Goal: Task Accomplishment & Management: Manage account settings

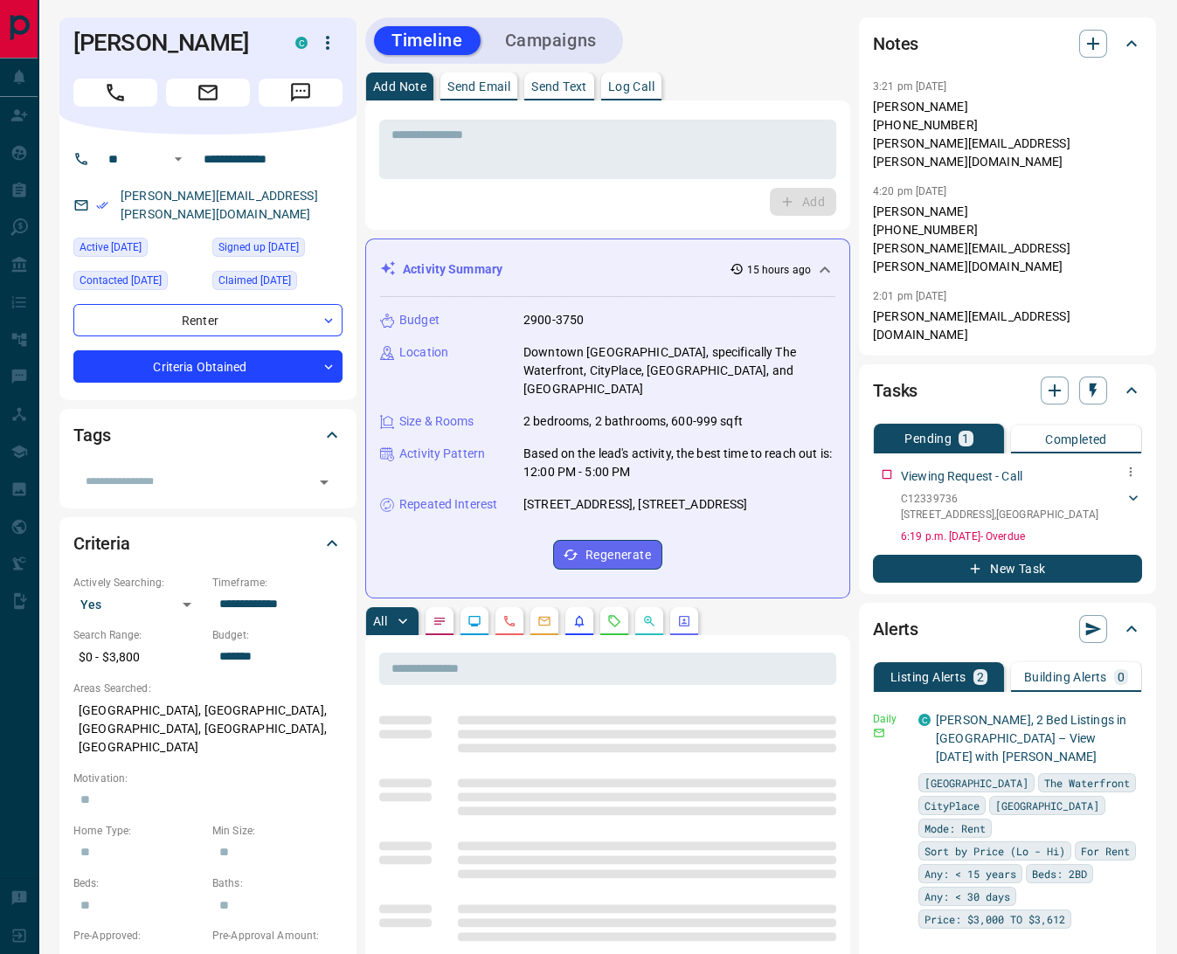
click at [1133, 495] on icon at bounding box center [1133, 497] width 9 height 5
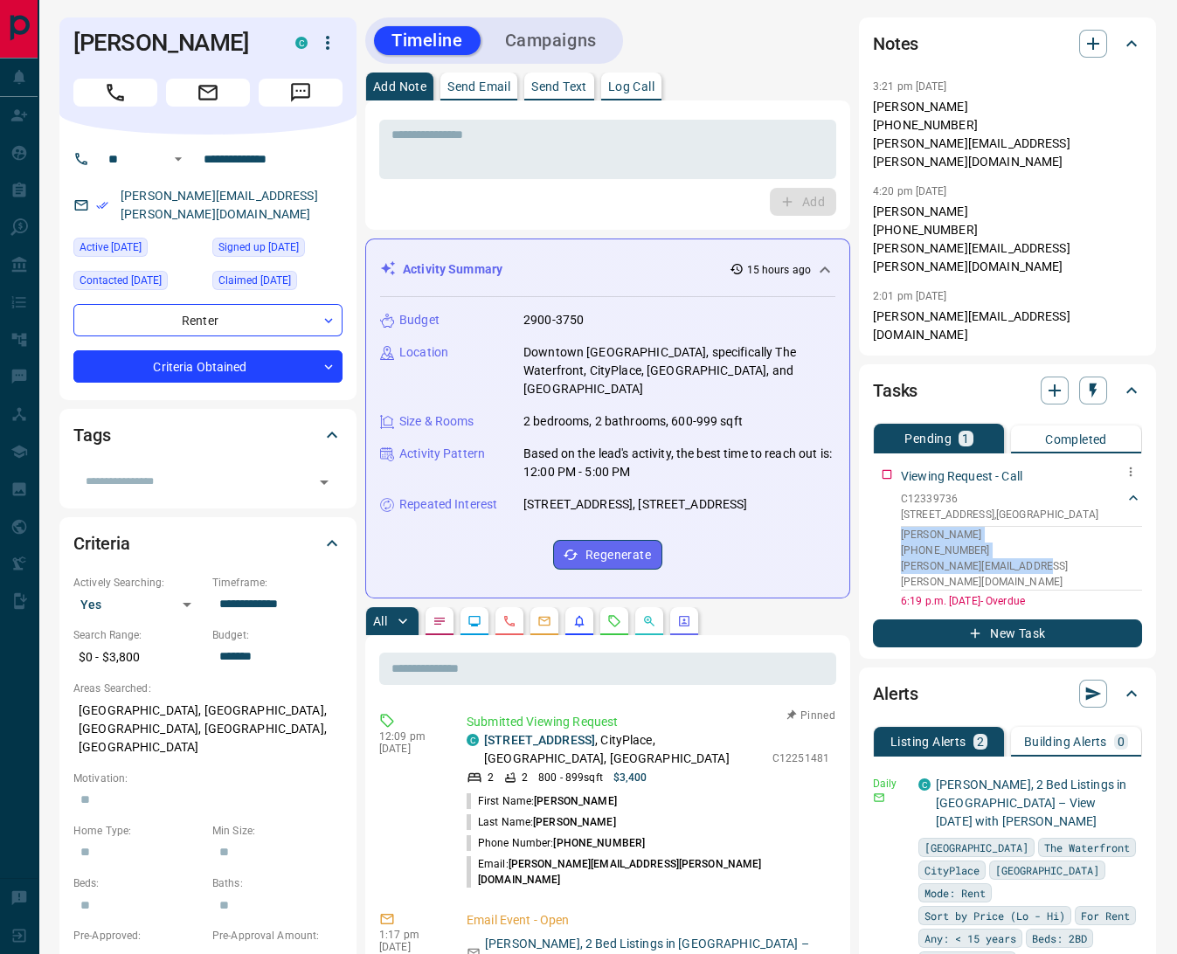
drag, startPoint x: 1045, startPoint y: 496, endPoint x: 895, endPoint y: 463, distance: 153.0
click at [895, 463] on div "Viewing Request - Call C12339736 [STREET_ADDRESS] [PERSON_NAME] [PHONE_NUMBER] …" at bounding box center [1007, 534] width 269 height 149
copy div "[PERSON_NAME] [PHONE_NUMBER] [PERSON_NAME][EMAIL_ADDRESS][PERSON_NAME][DOMAIN_N…"
click at [1101, 56] on button "button" at bounding box center [1093, 44] width 28 height 28
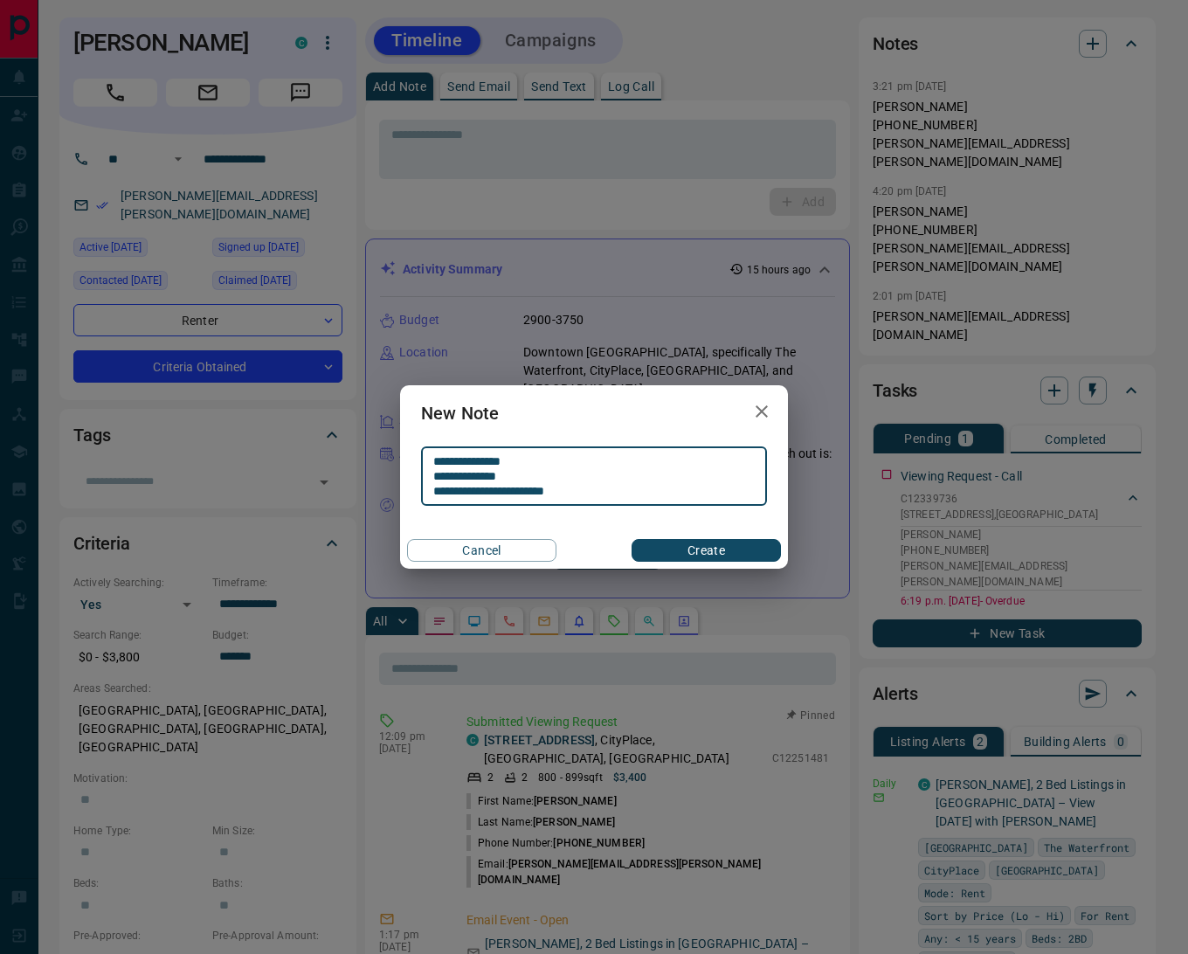
type textarea "**********"
click at [660, 544] on button "Create" at bounding box center [706, 550] width 149 height 23
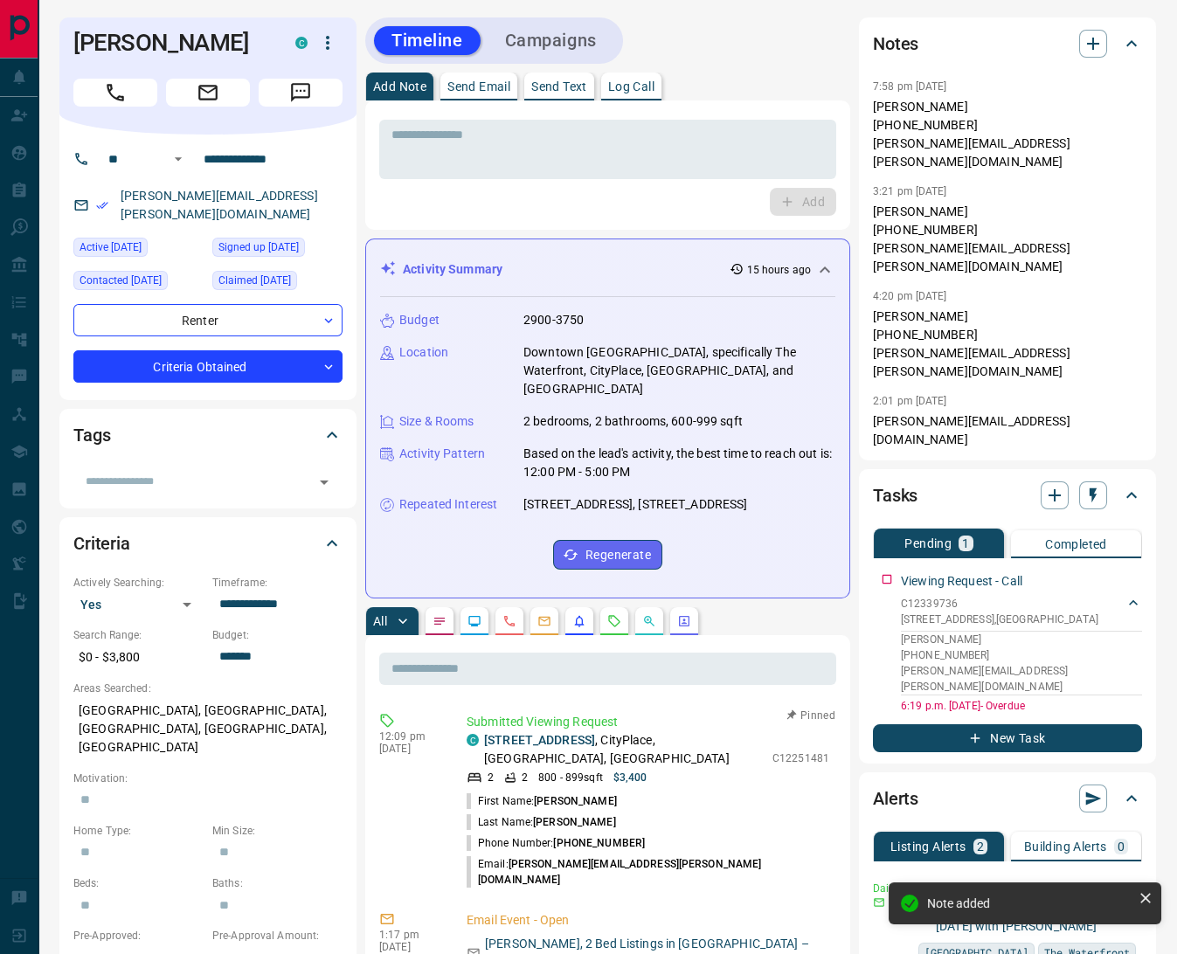
click at [617, 89] on p "Log Call" at bounding box center [631, 86] width 46 height 12
click at [804, 197] on button "Log Call" at bounding box center [801, 202] width 69 height 28
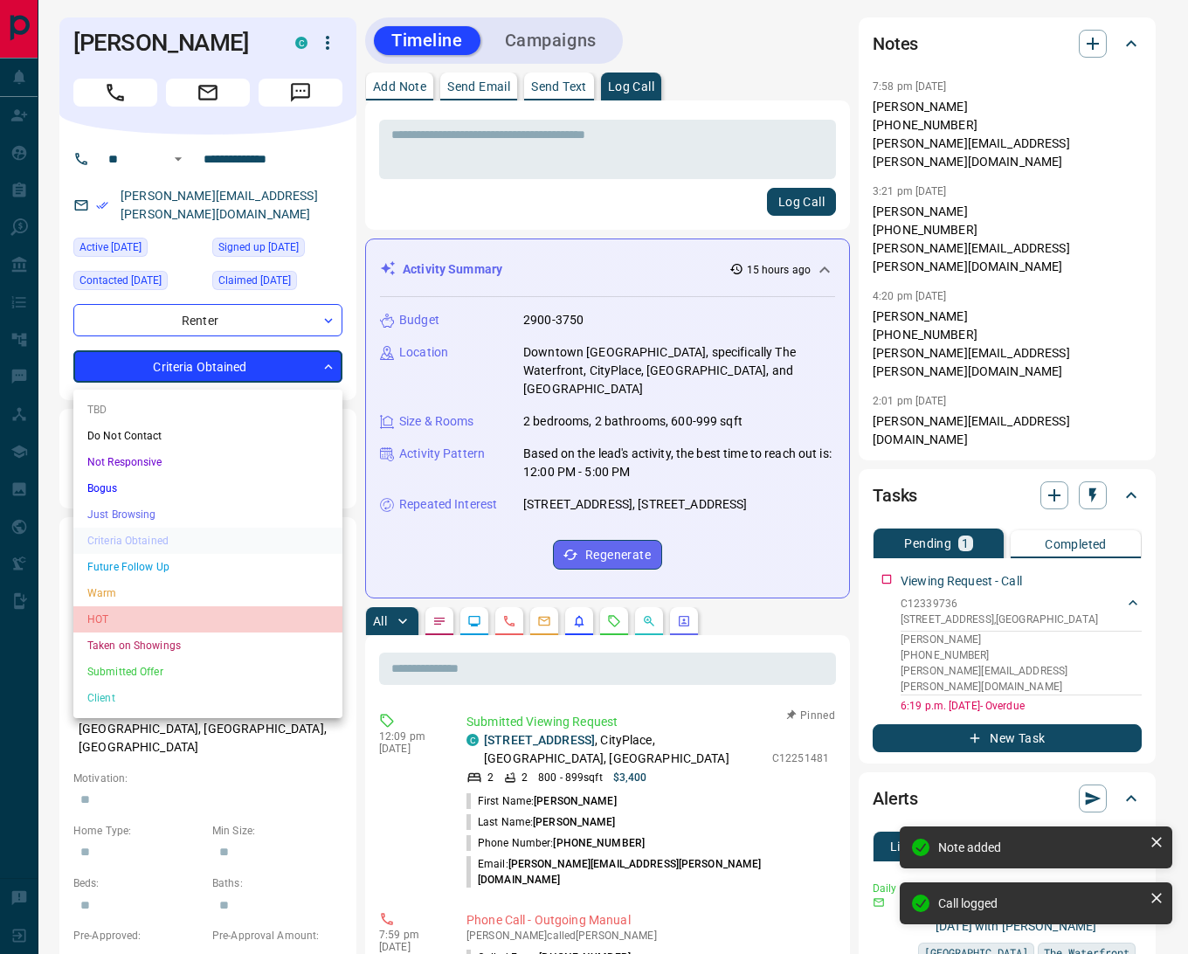
click at [128, 610] on li "HOT" at bounding box center [207, 619] width 269 height 26
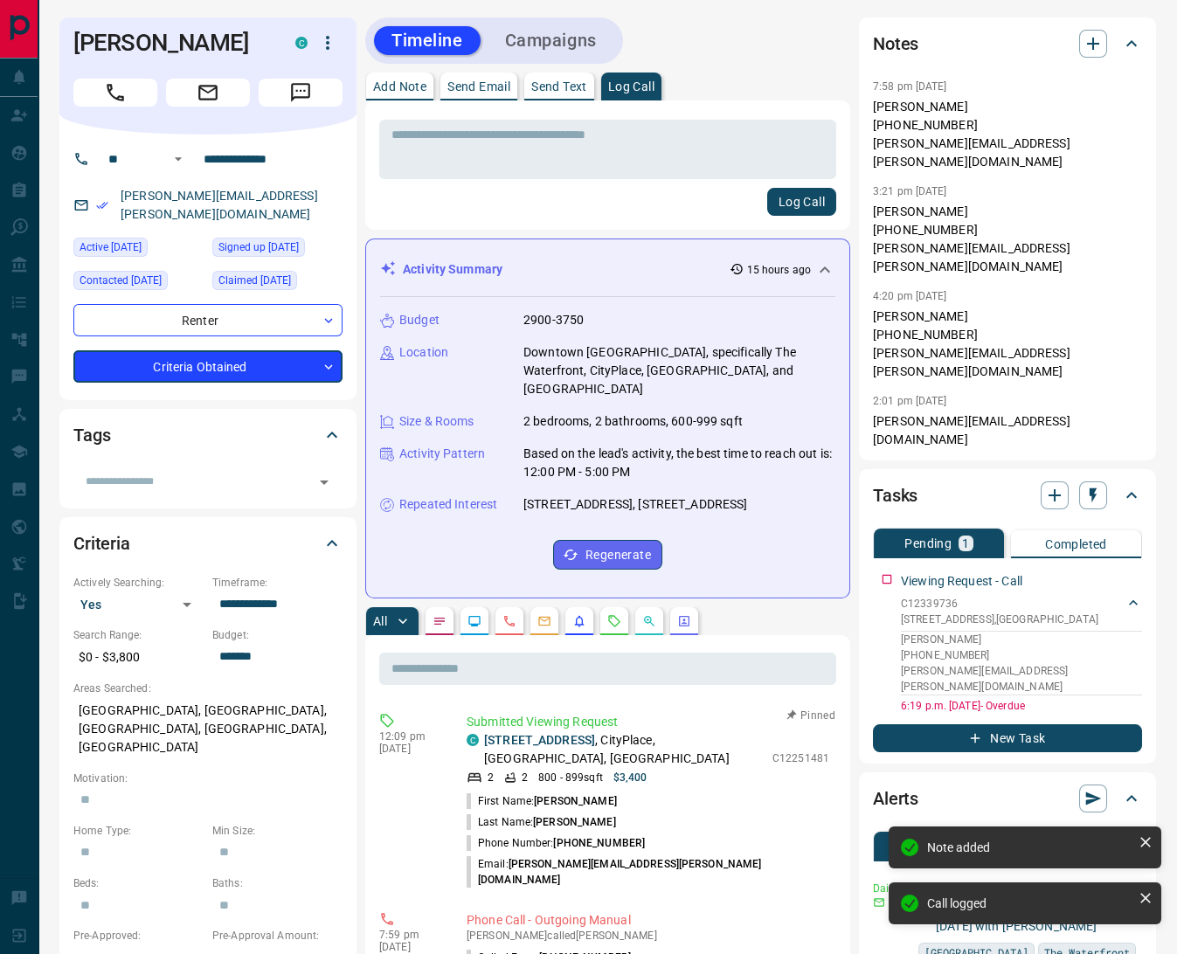
type input "*"
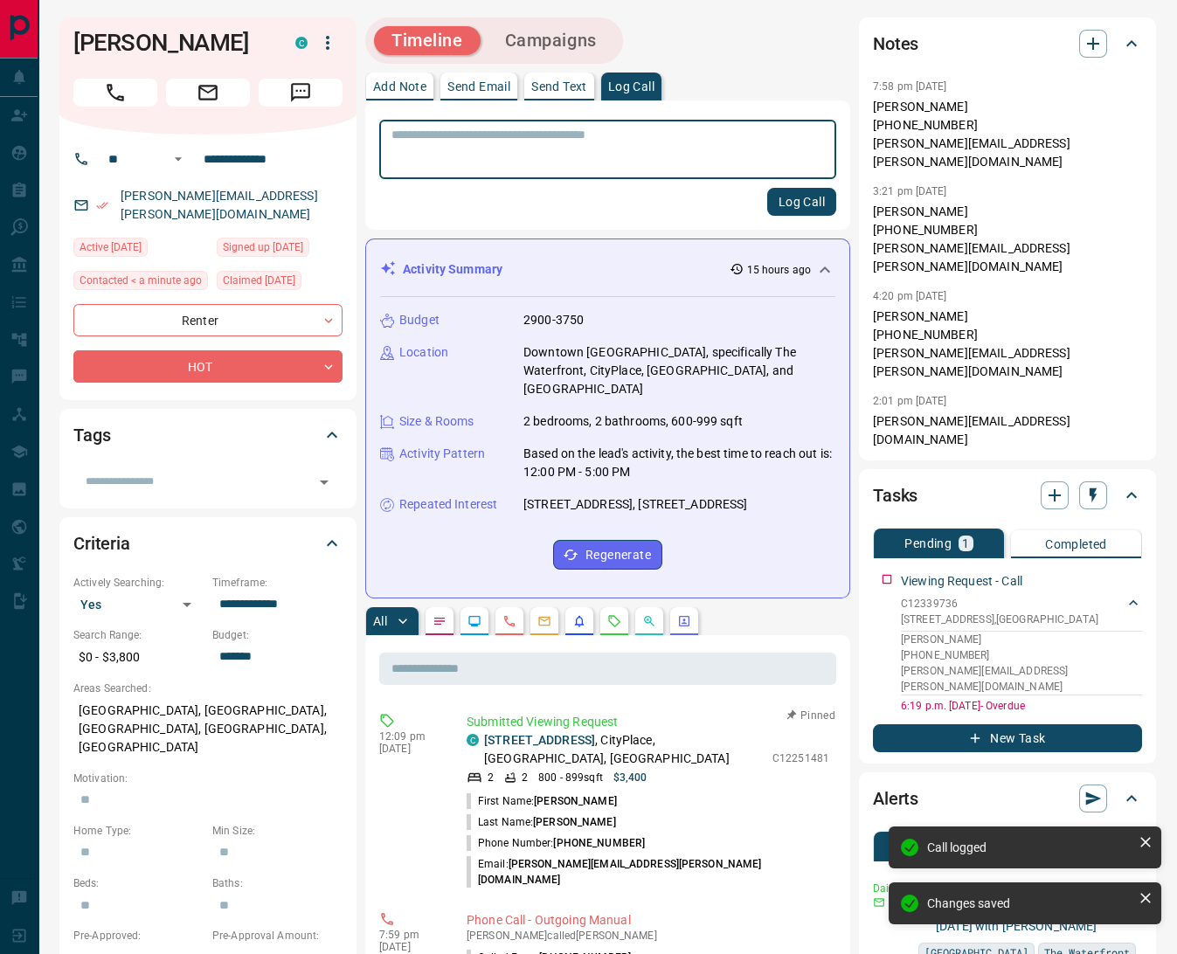
click at [565, 40] on button "Campaigns" at bounding box center [550, 40] width 127 height 29
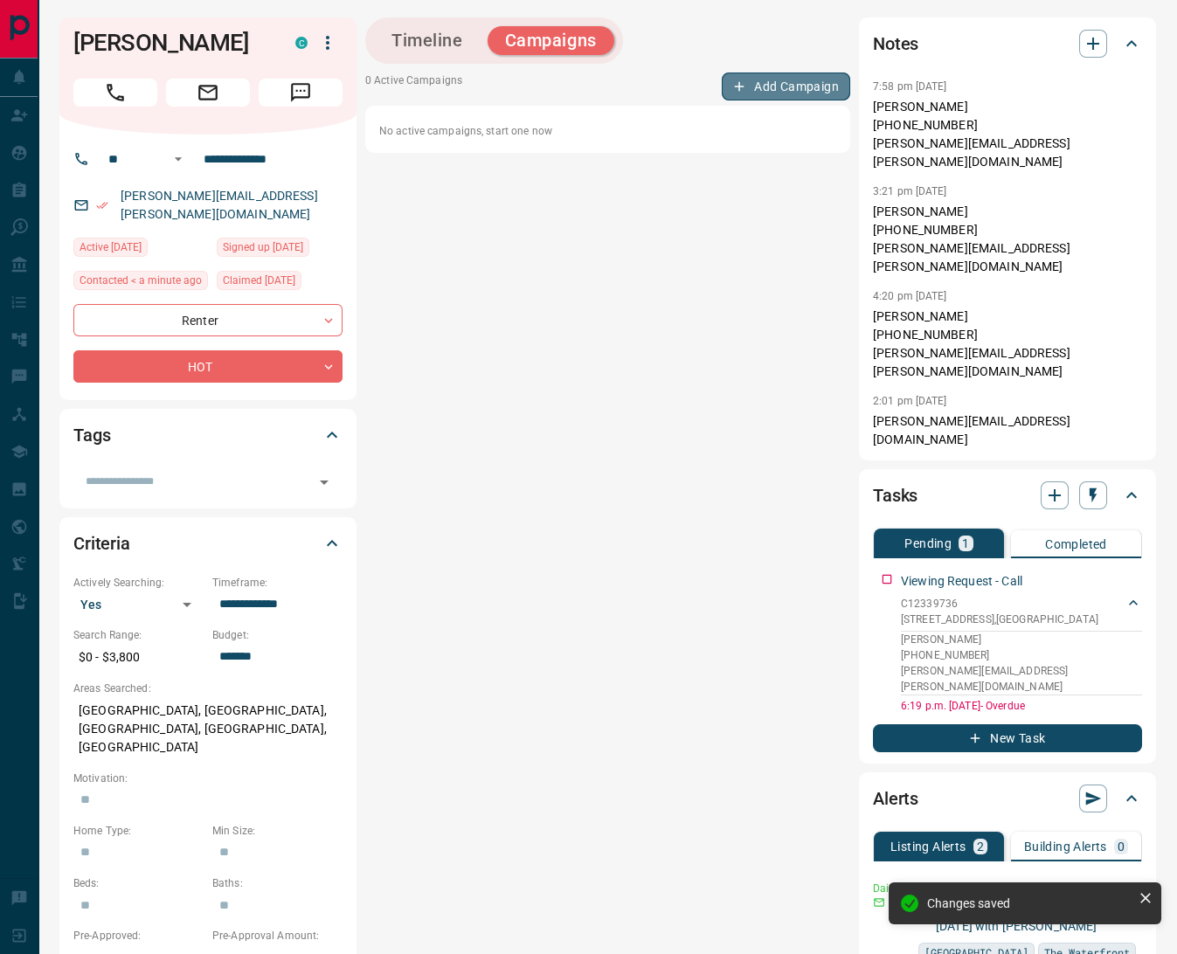
click at [775, 92] on button "Add Campaign" at bounding box center [786, 87] width 128 height 28
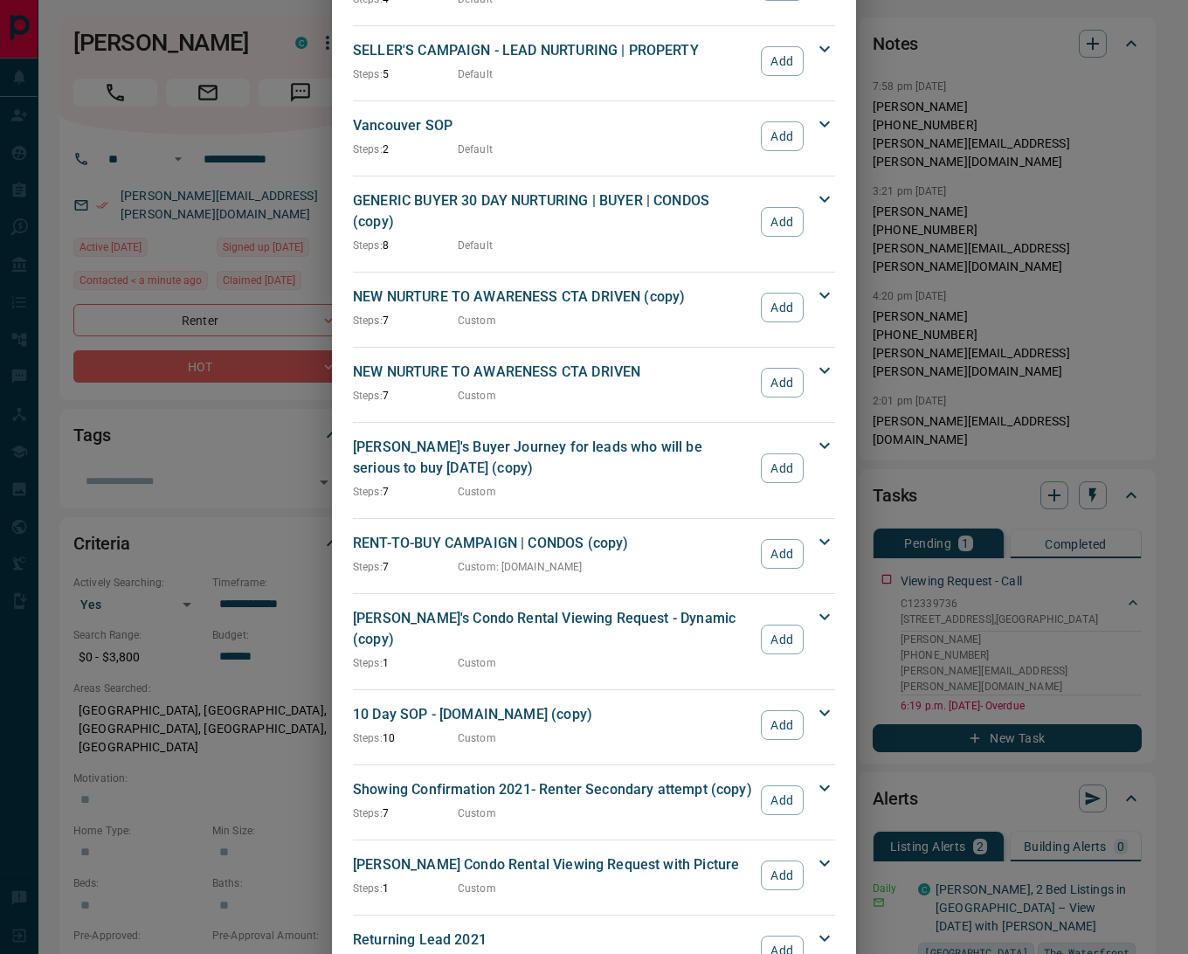
scroll to position [1955, 0]
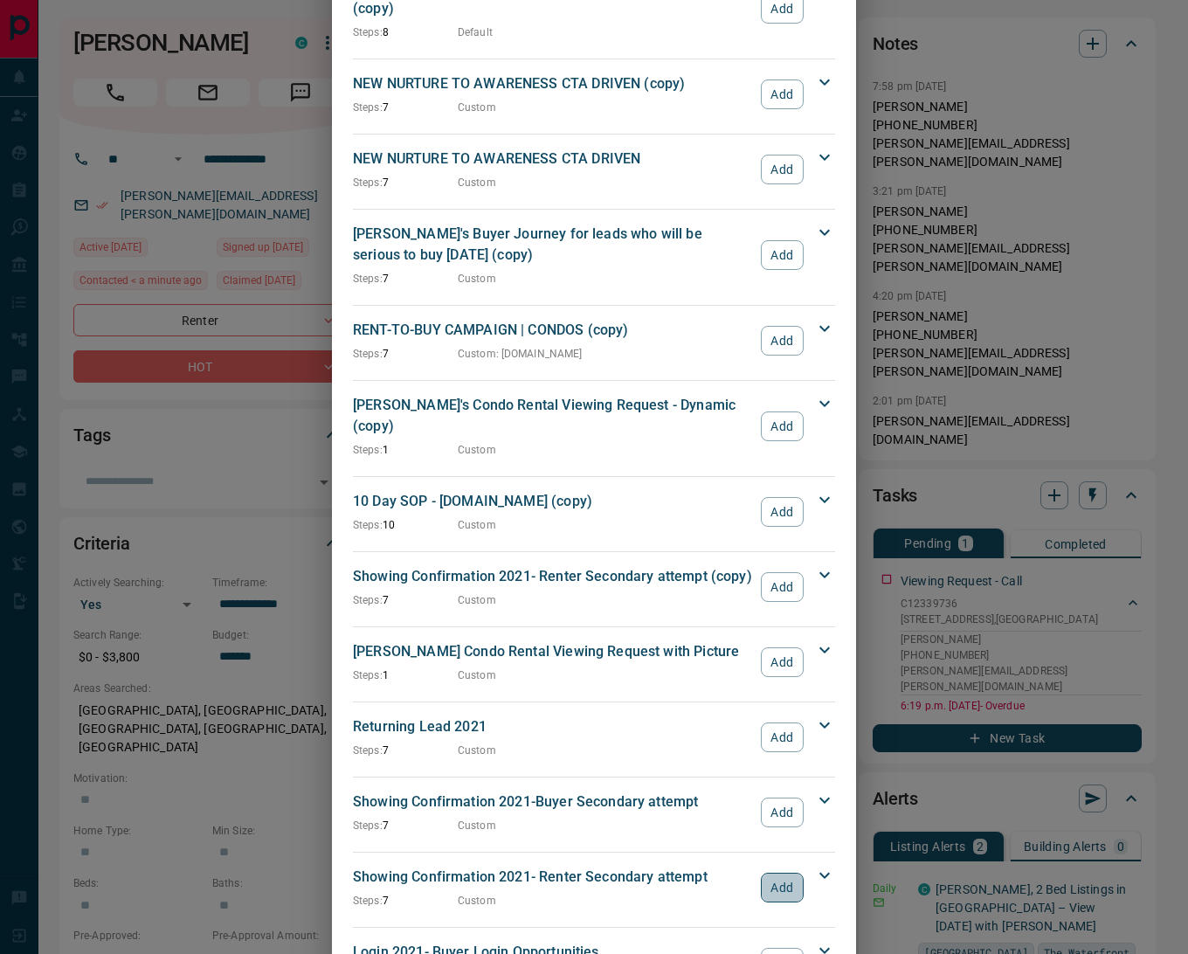
click at [791, 873] on button "Add" at bounding box center [782, 888] width 43 height 30
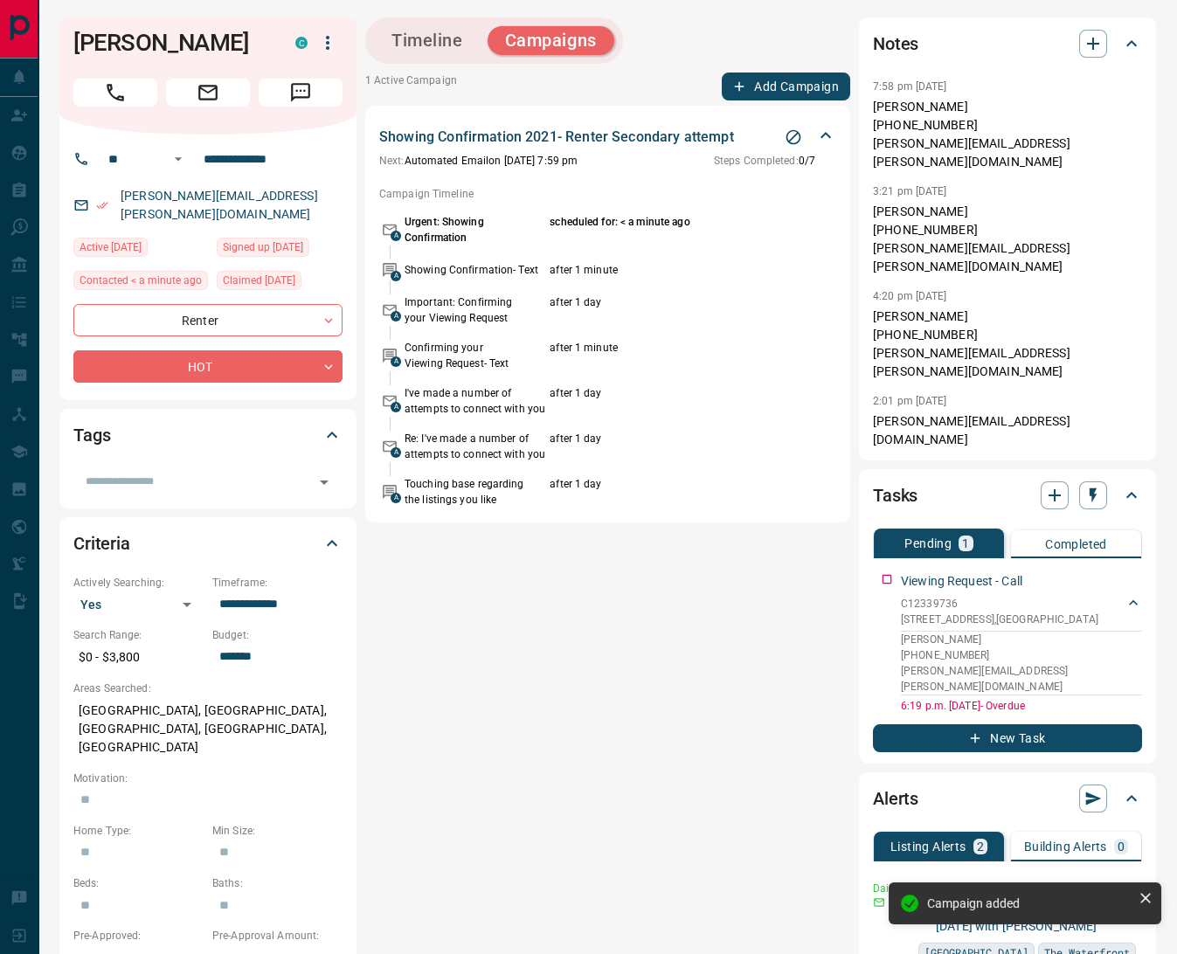
click at [777, 86] on button "Add Campaign" at bounding box center [786, 87] width 128 height 28
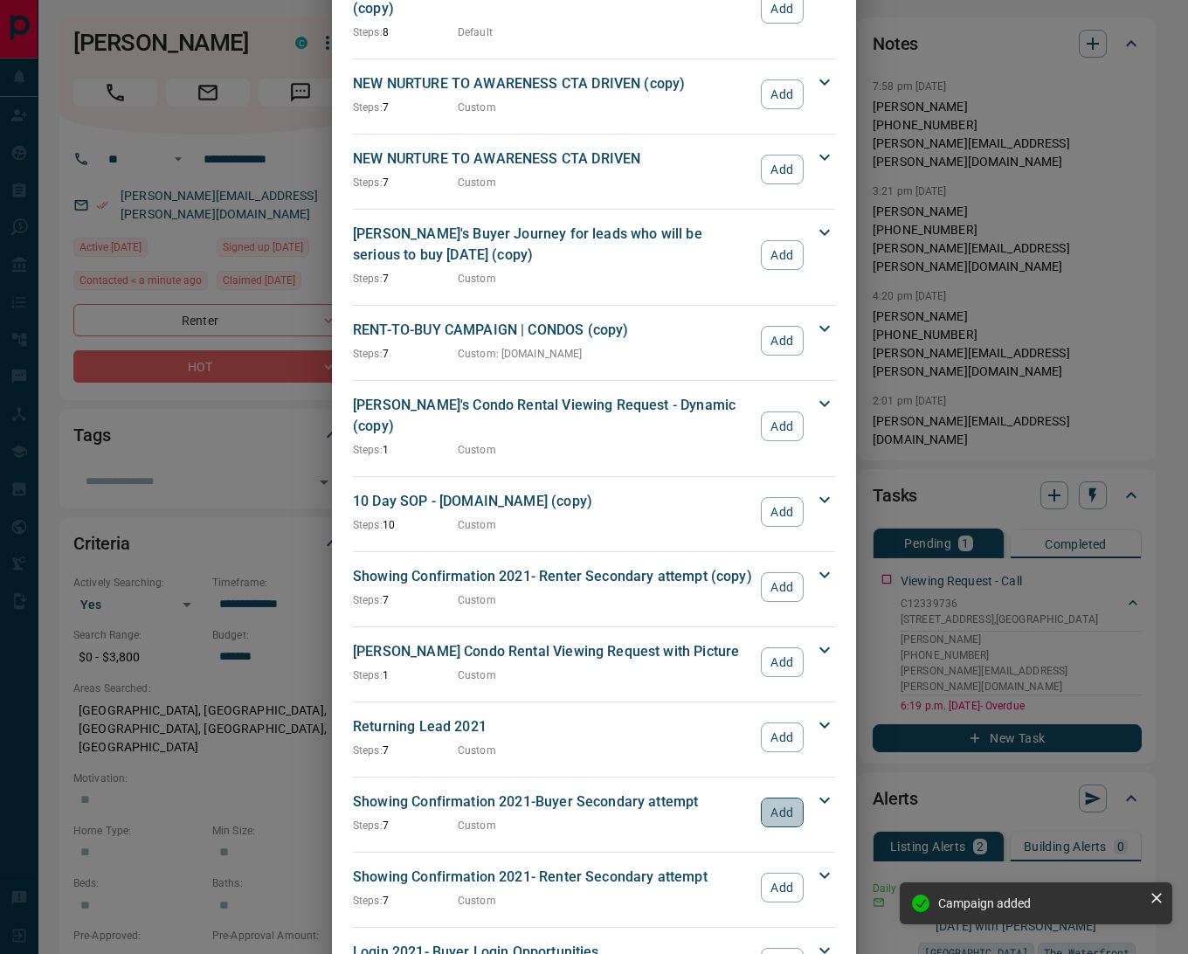
click at [773, 798] on button "Add" at bounding box center [782, 813] width 43 height 30
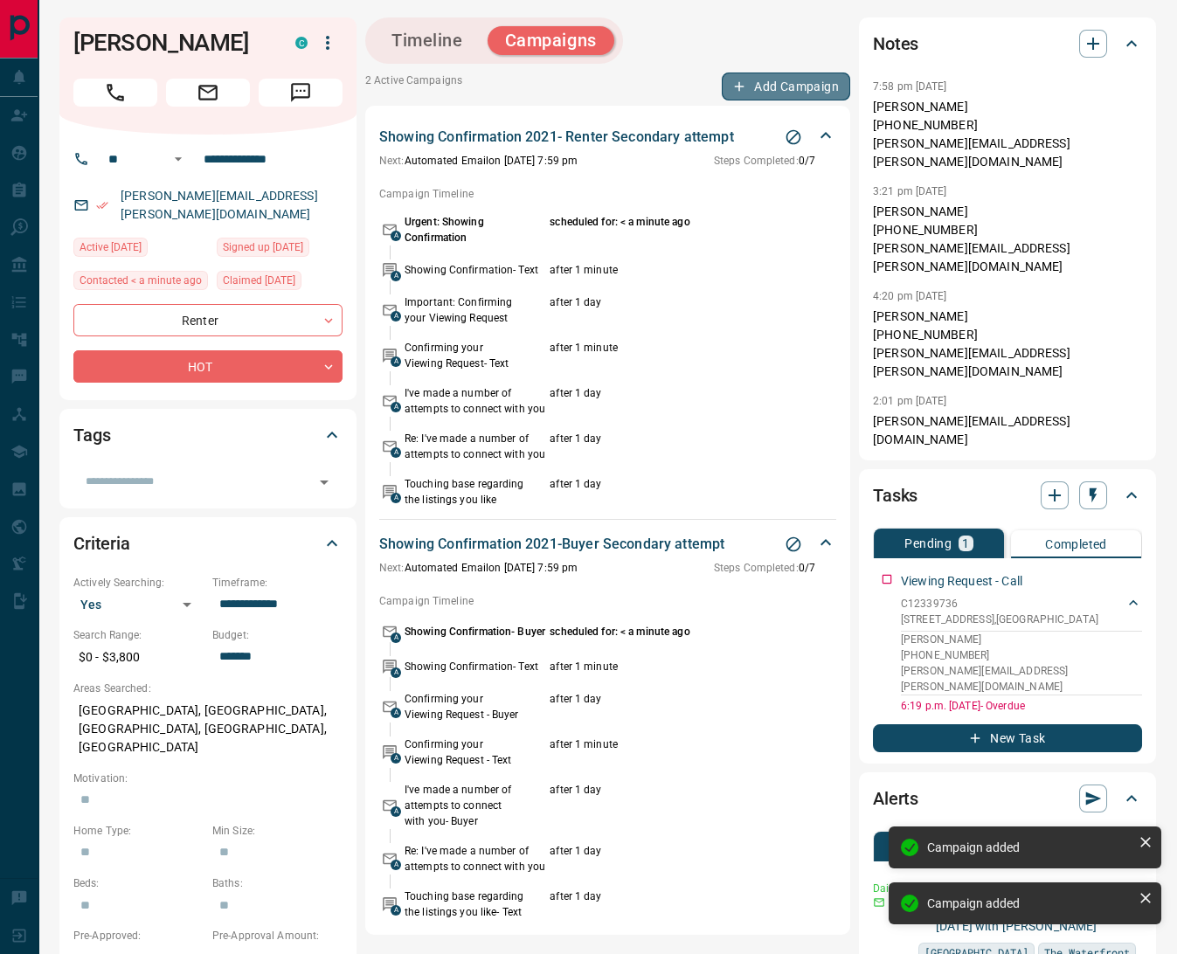
click at [757, 84] on button "Add Campaign" at bounding box center [786, 87] width 128 height 28
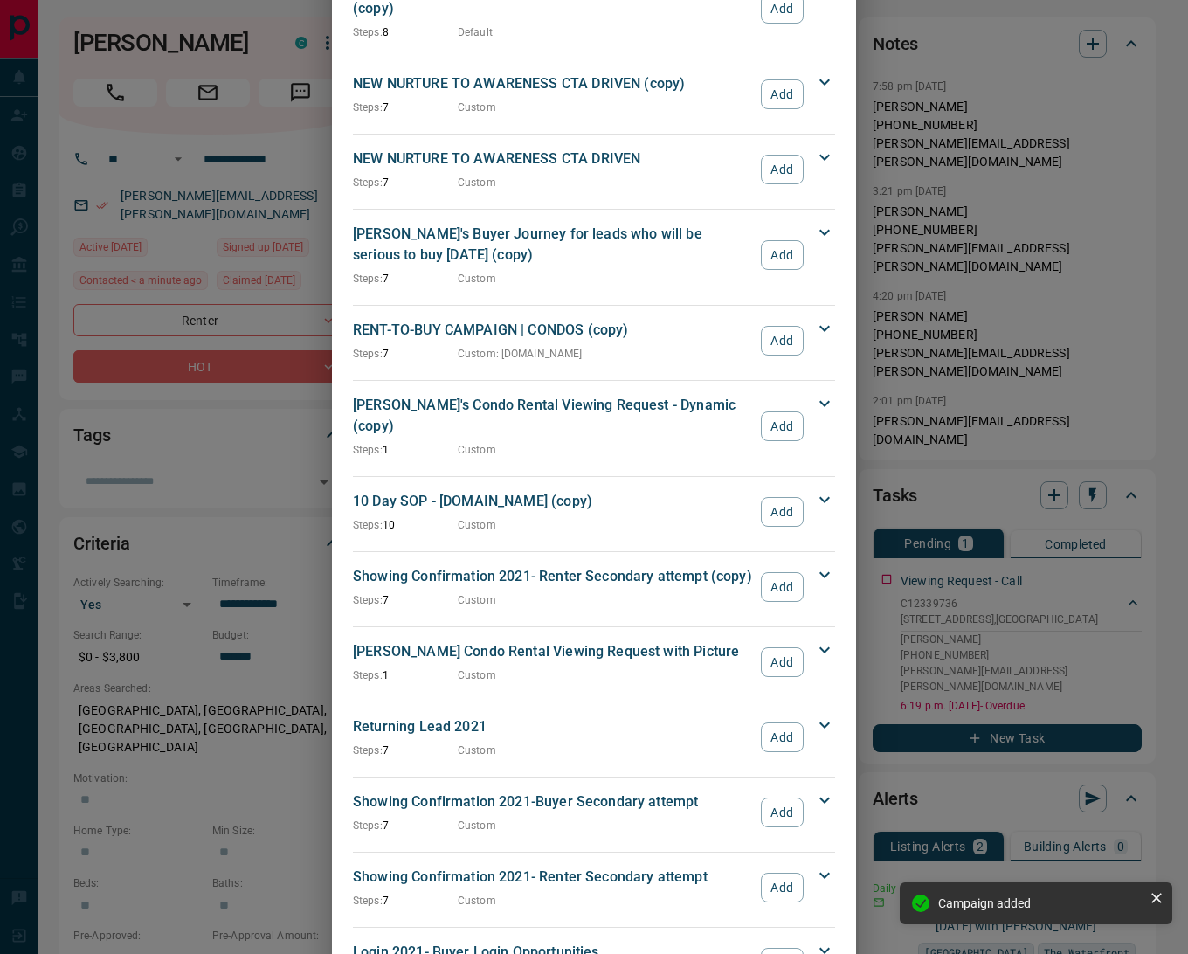
click at [769, 155] on button "Add" at bounding box center [782, 170] width 43 height 30
